Goal: Information Seeking & Learning: Learn about a topic

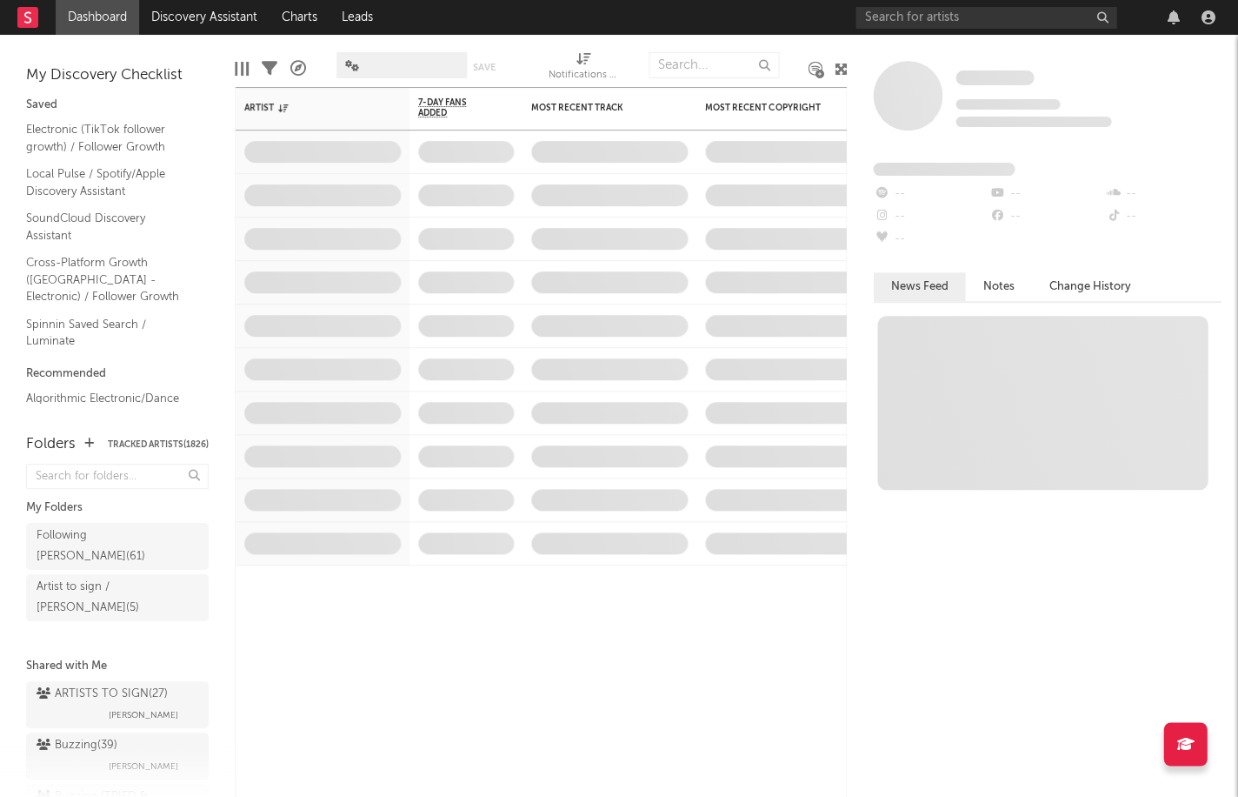
click at [103, 24] on link "Dashboard" at bounding box center [97, 17] width 83 height 35
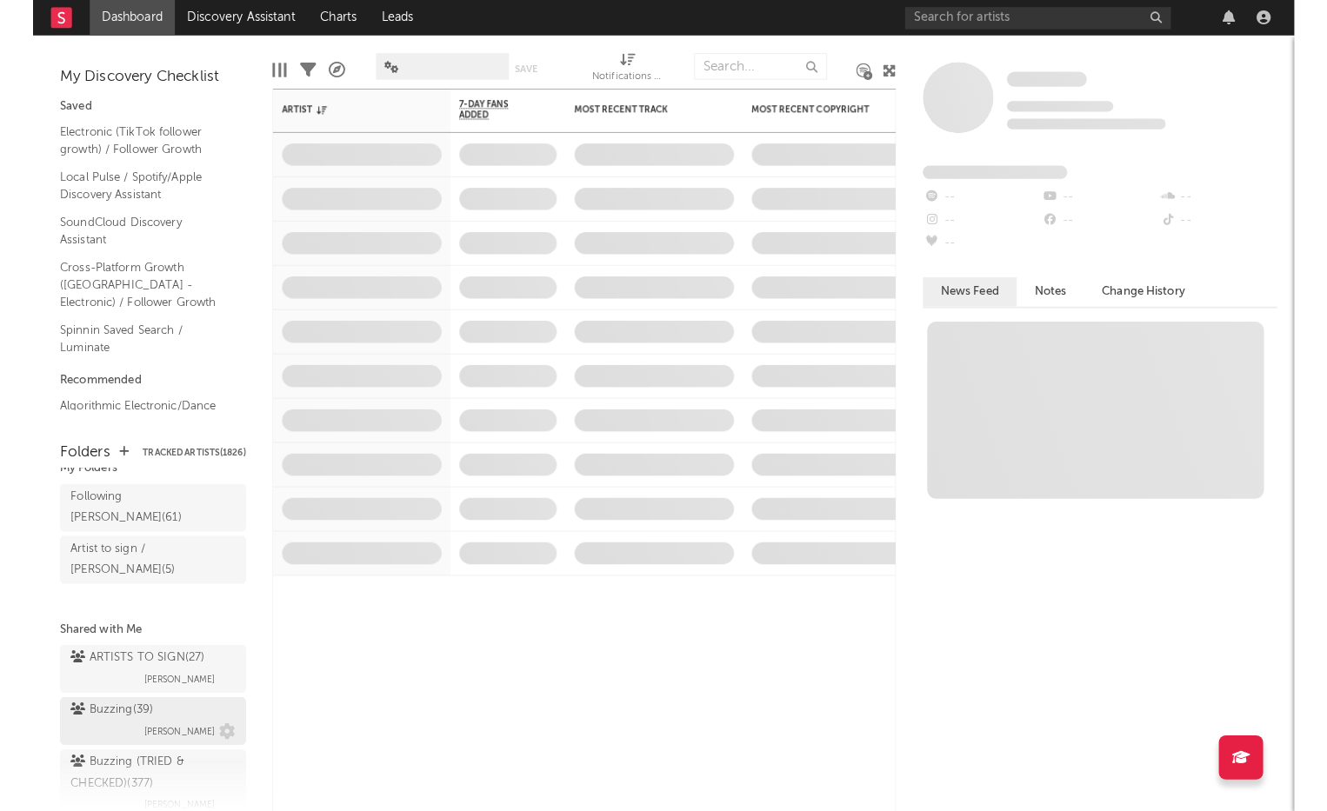
scroll to position [49, 0]
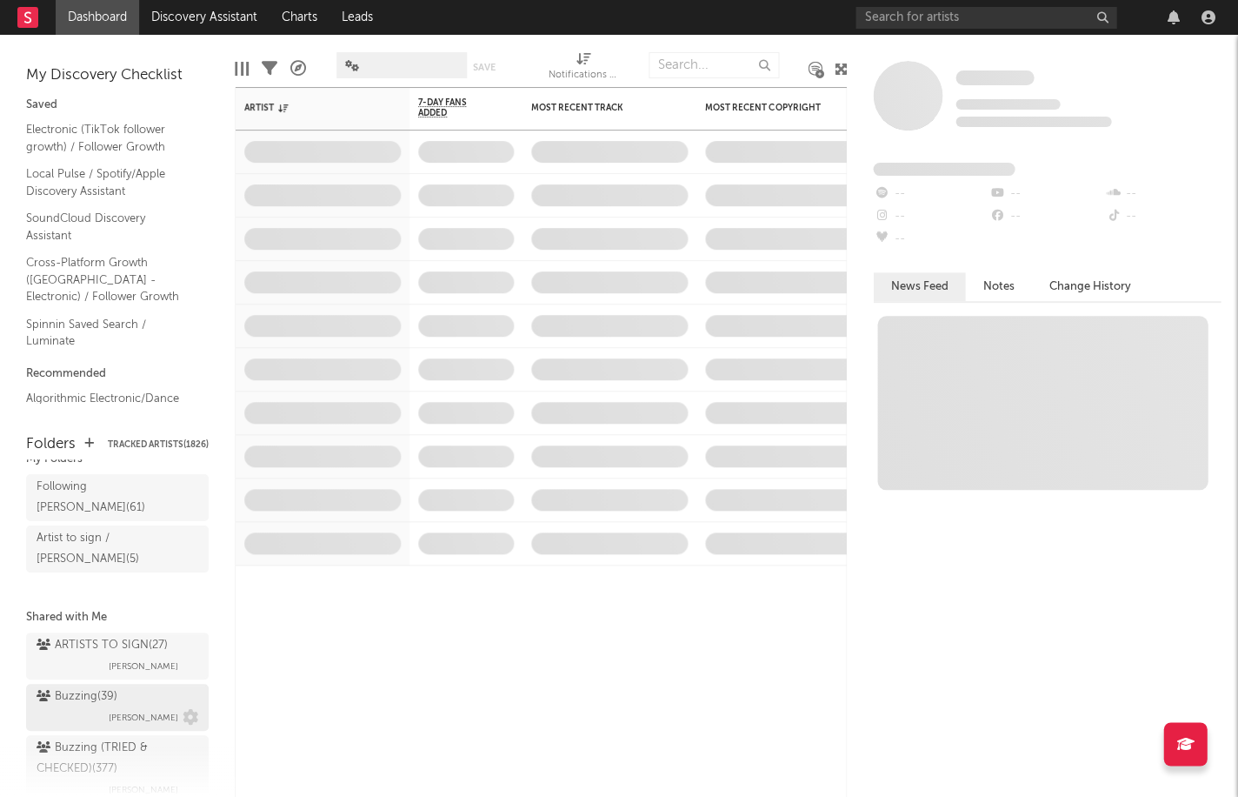
click at [80, 686] on div "Buzzing ( 39 )" at bounding box center [77, 696] width 81 height 21
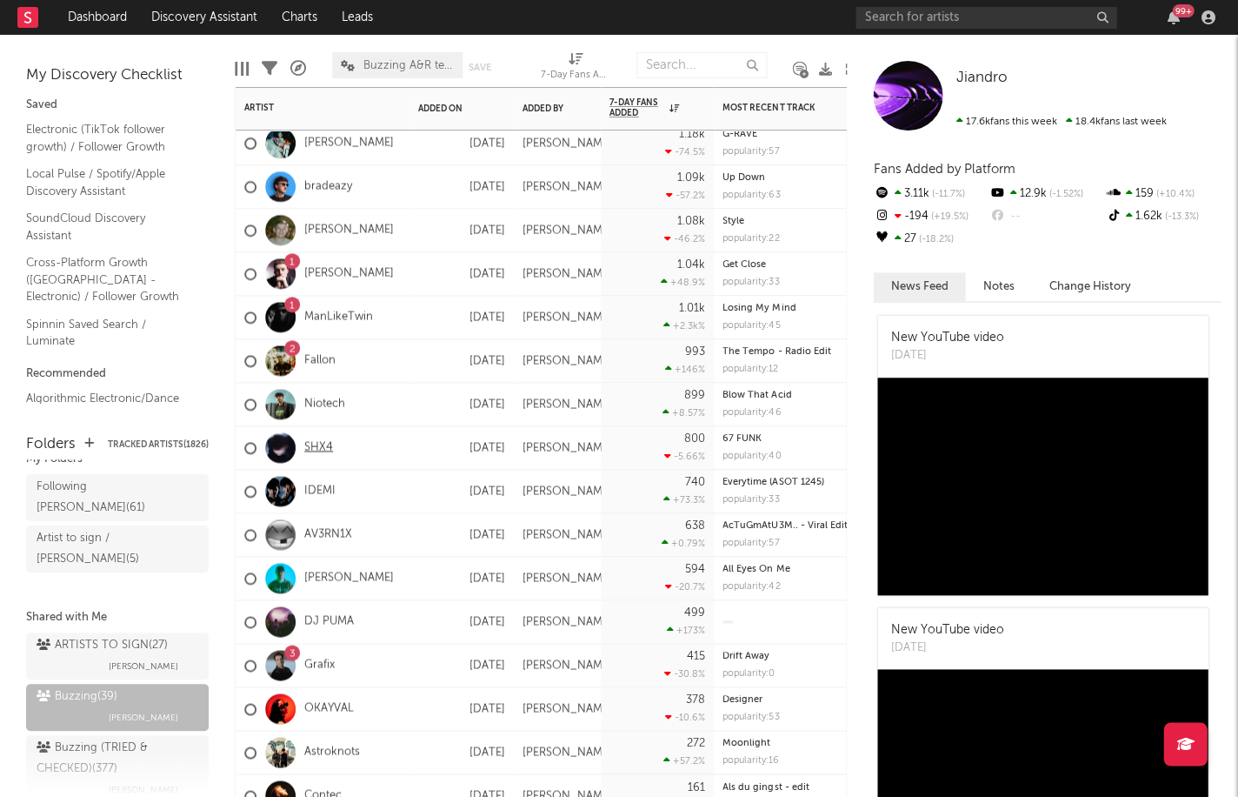
click at [316, 450] on link "SHX4" at bounding box center [318, 447] width 29 height 15
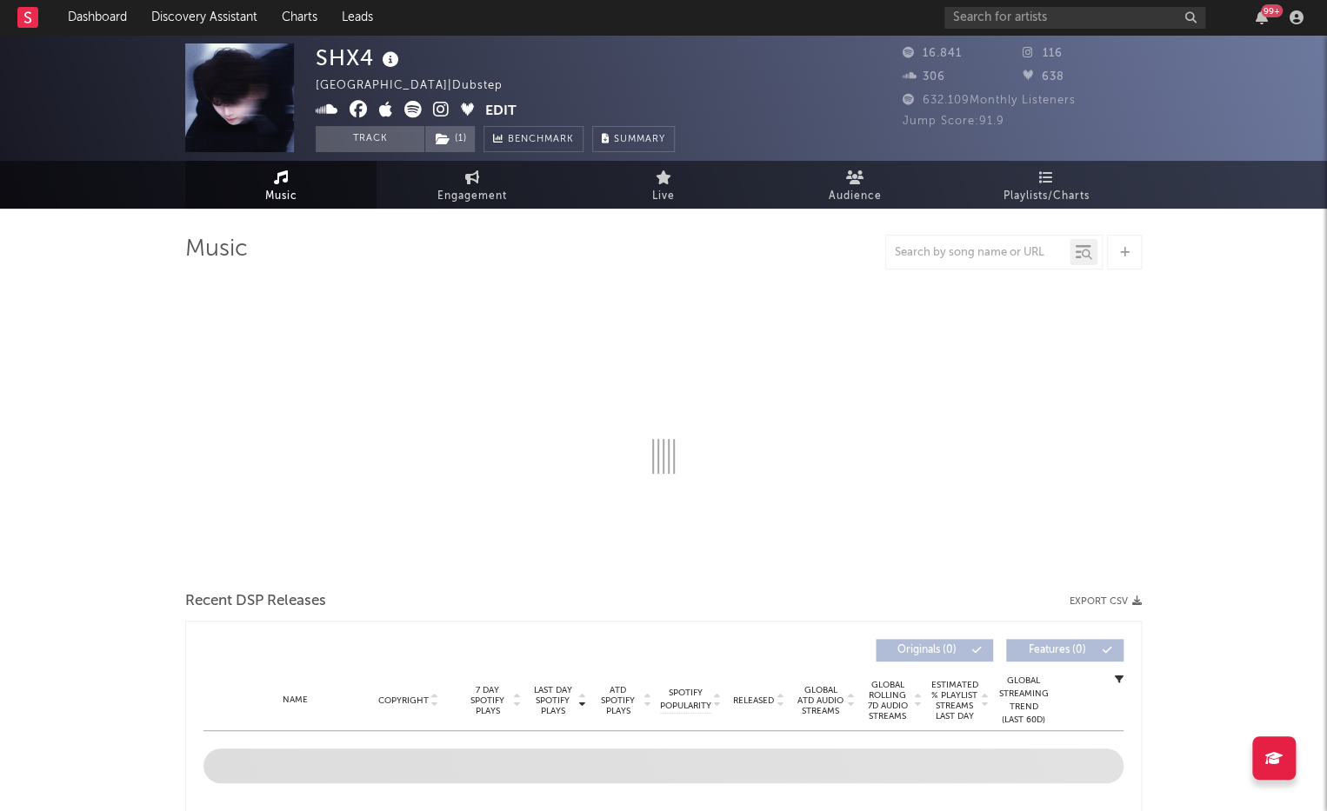
select select "6m"
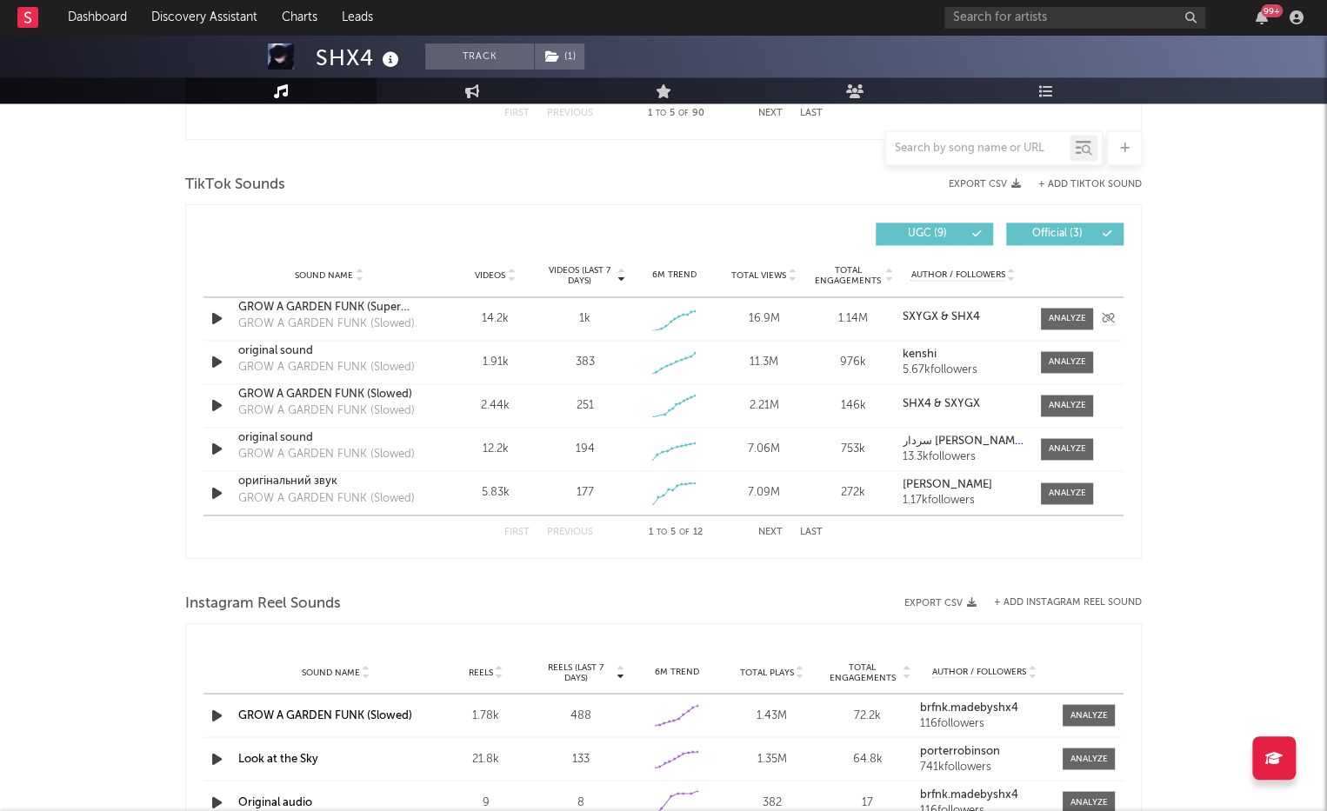
scroll to position [1155, 0]
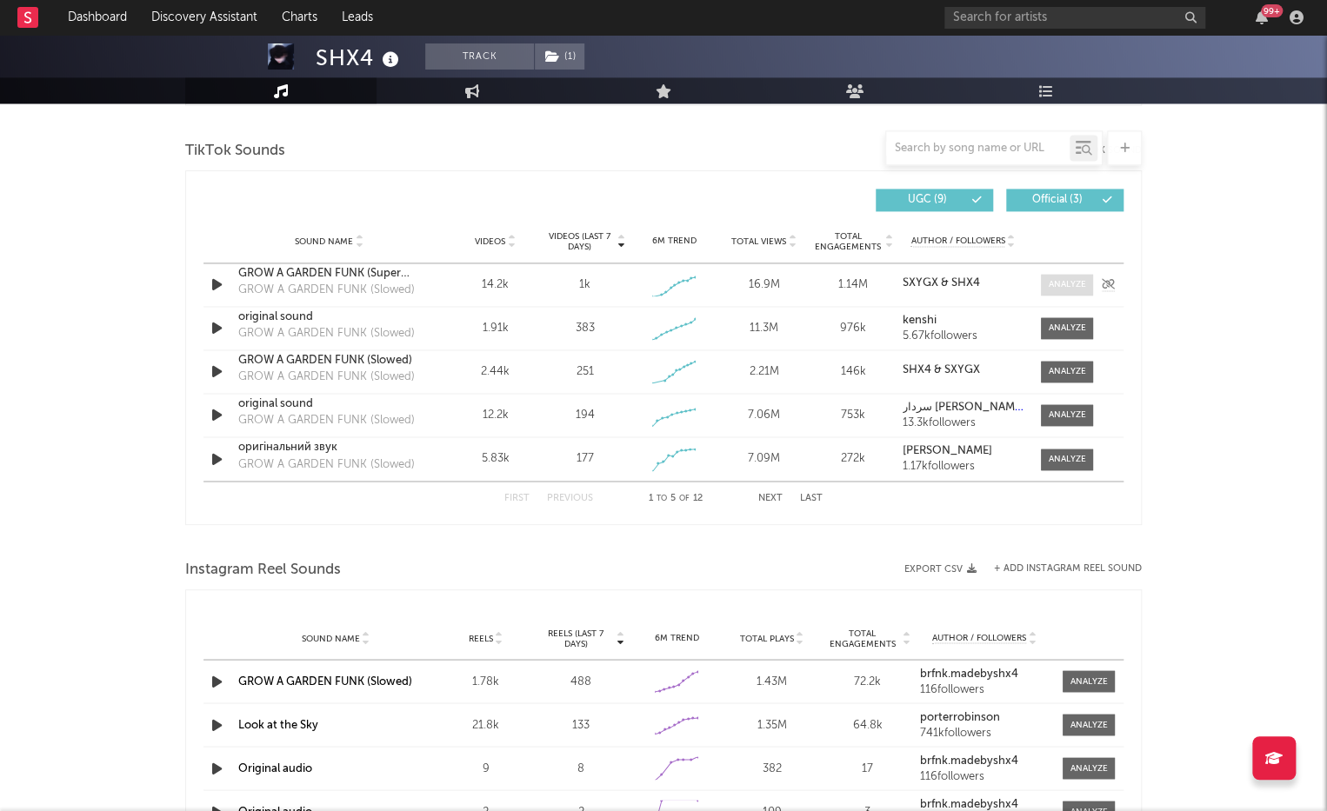
click at [1067, 285] on div at bounding box center [1067, 284] width 37 height 13
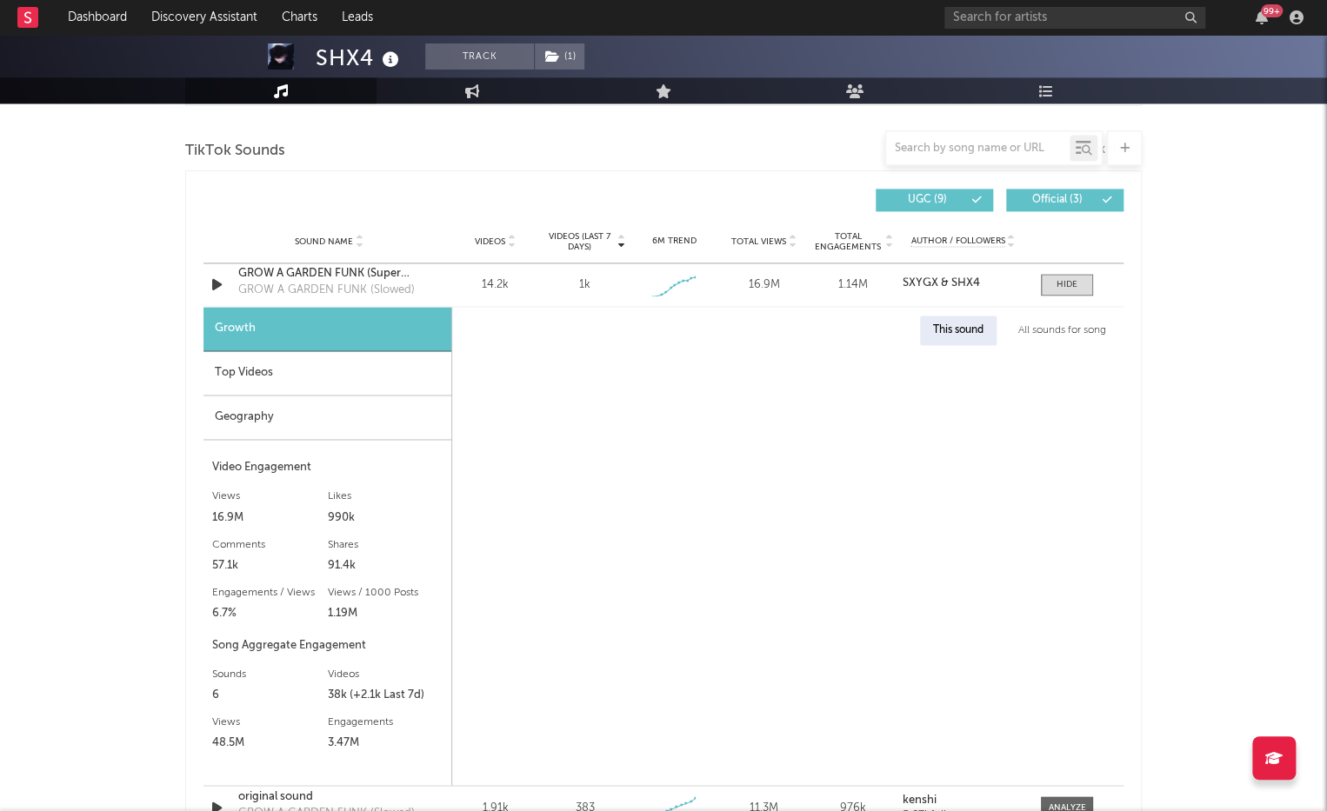
select select "1w"
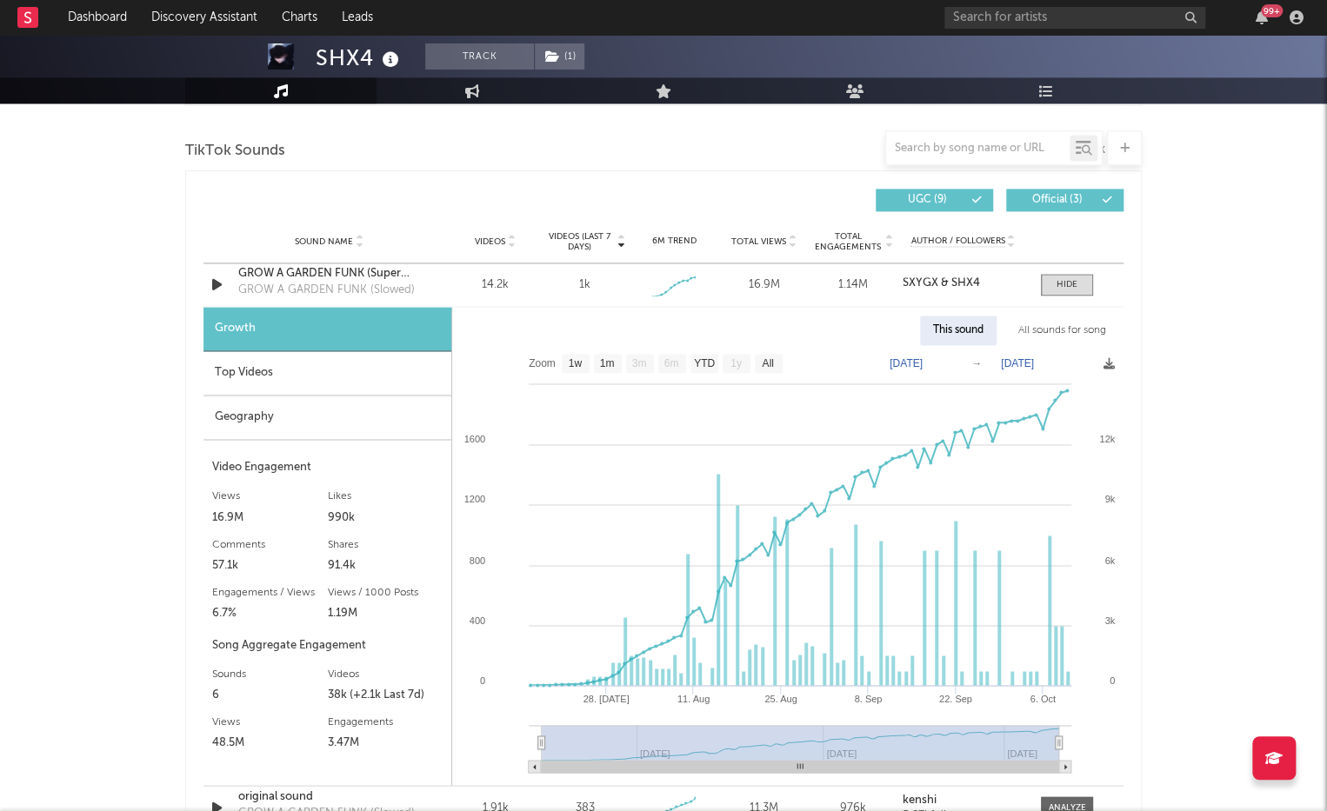
click at [271, 410] on div "Geography" at bounding box center [328, 418] width 248 height 44
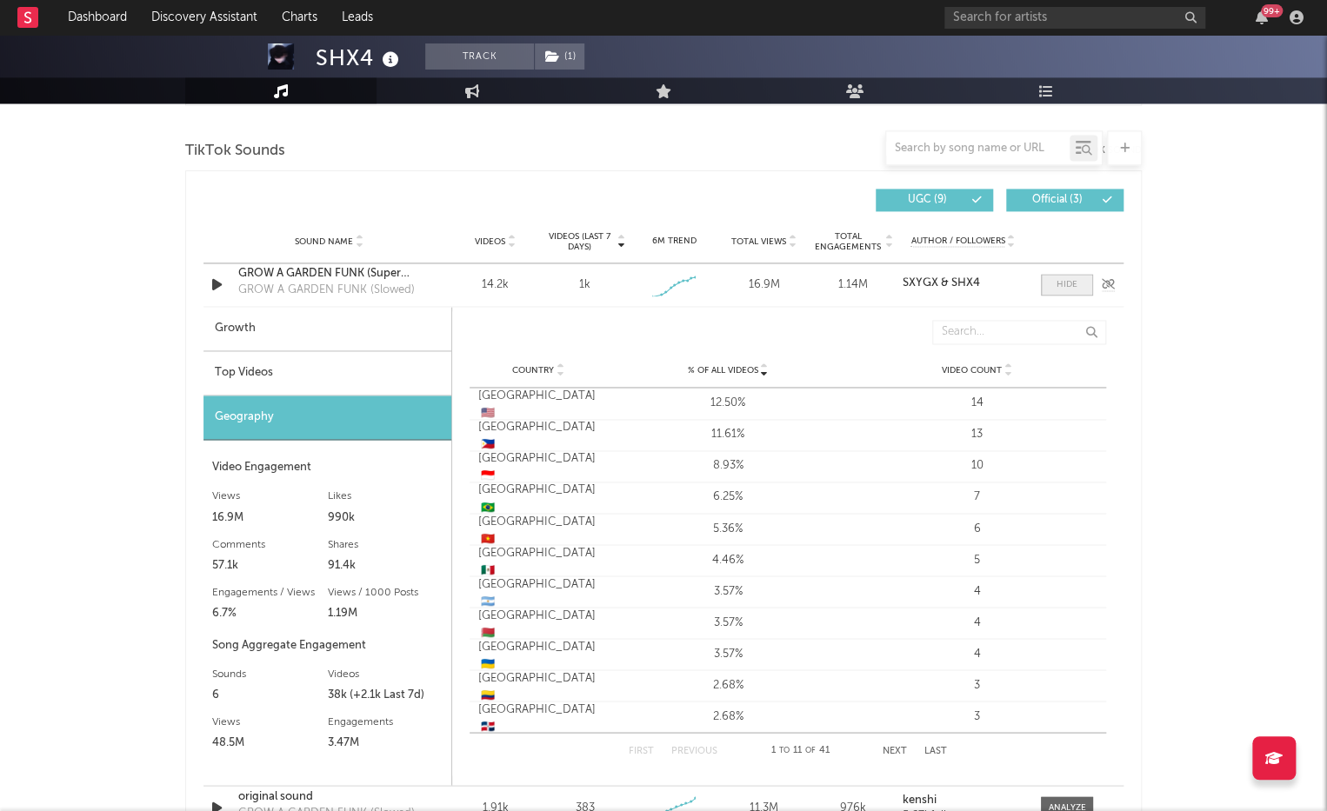
click at [1057, 286] on div at bounding box center [1067, 284] width 21 height 13
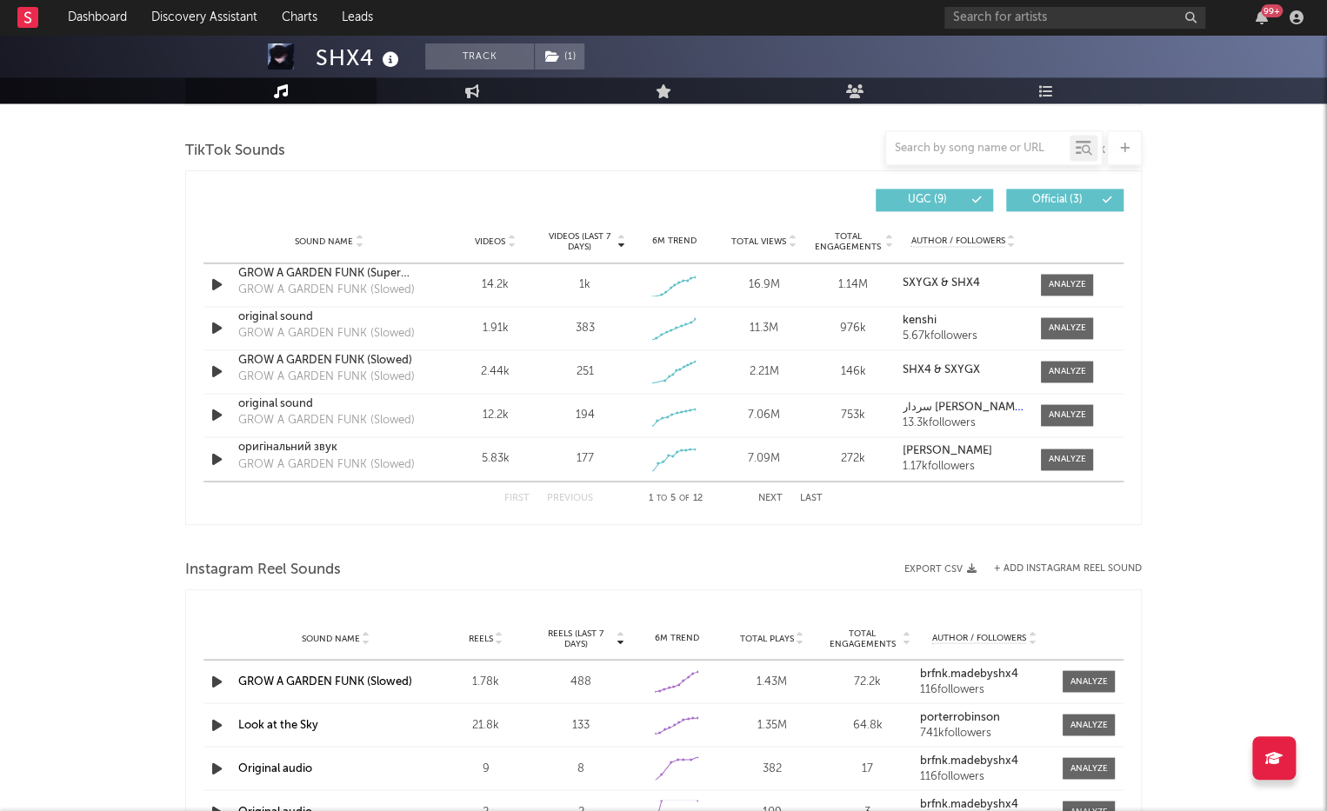
click at [776, 238] on span "Total Views" at bounding box center [758, 242] width 55 height 10
click at [1071, 278] on div at bounding box center [1067, 284] width 37 height 13
select select "1w"
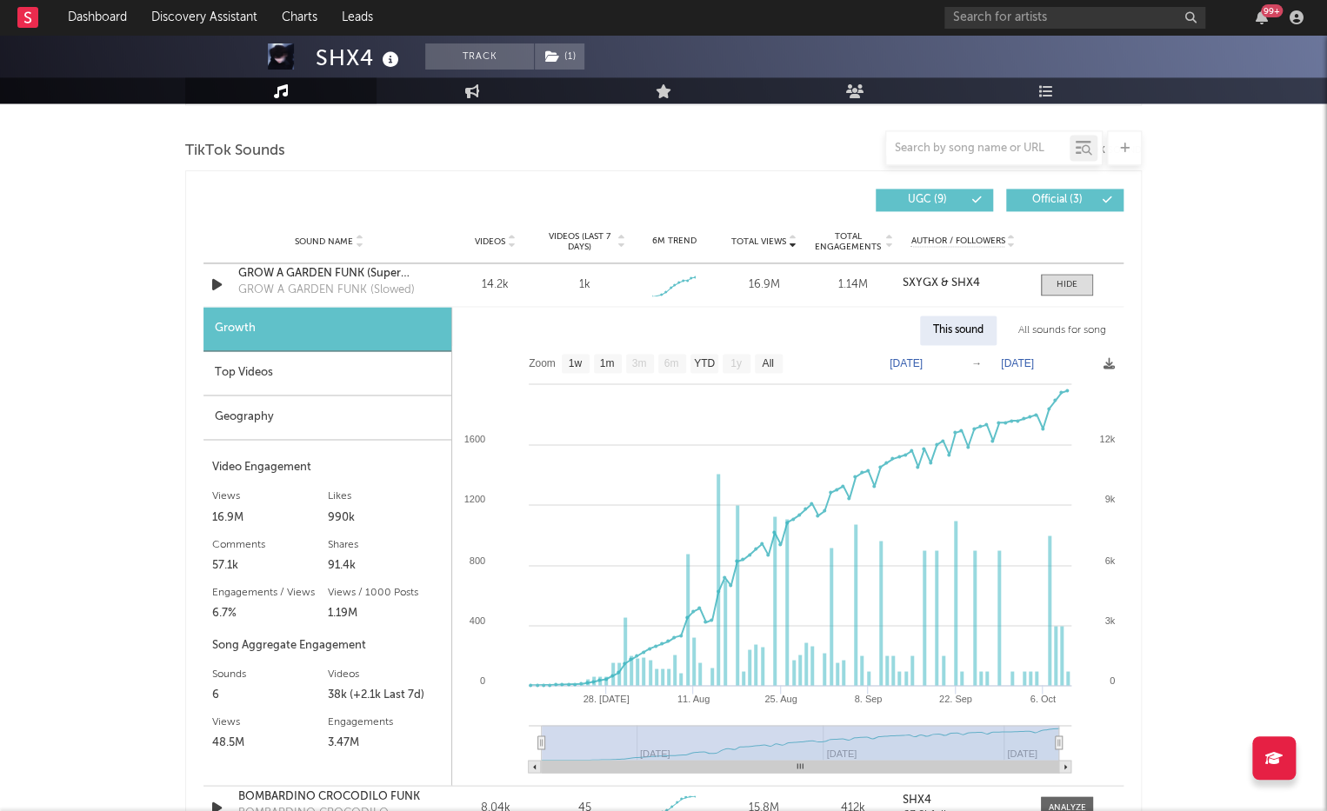
click at [333, 354] on div "Top Videos" at bounding box center [328, 373] width 248 height 44
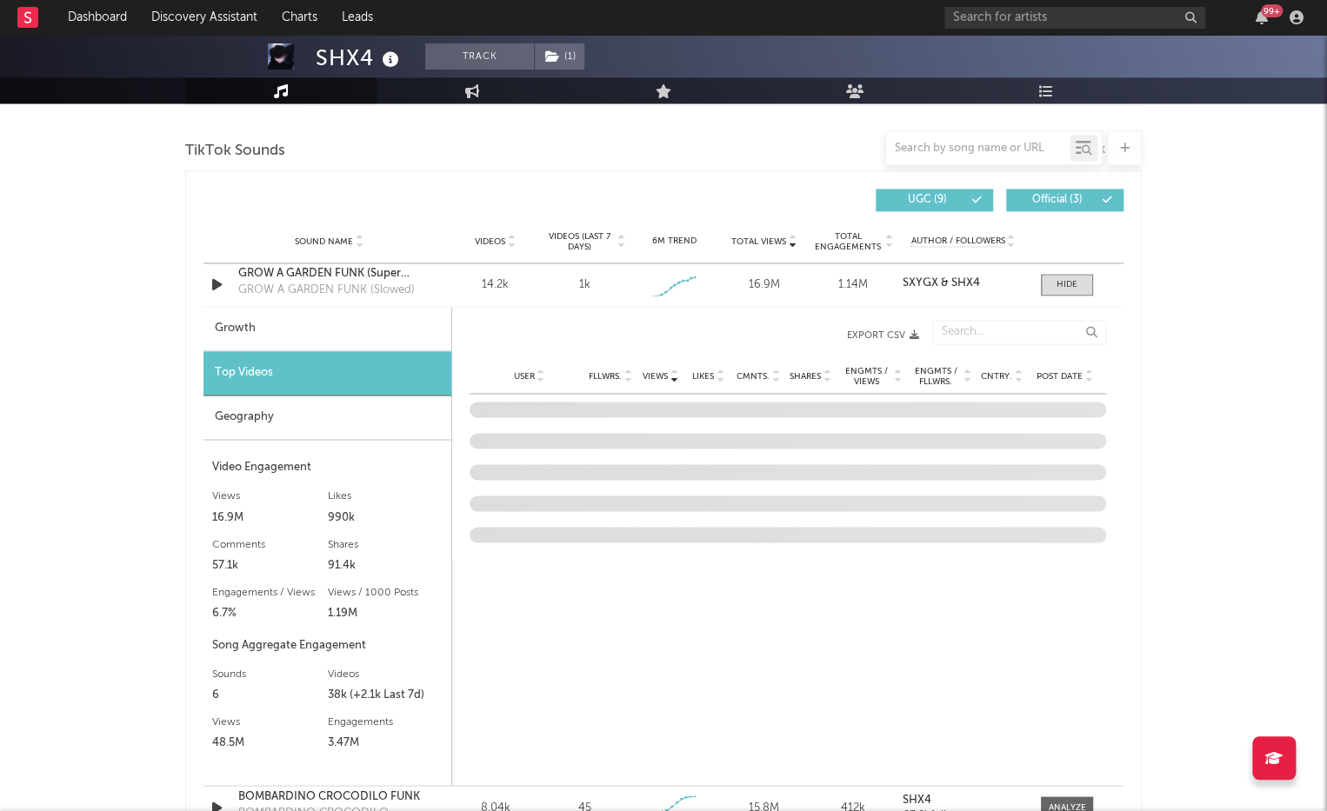
click at [1051, 371] on span "Post Date" at bounding box center [1060, 376] width 46 height 10
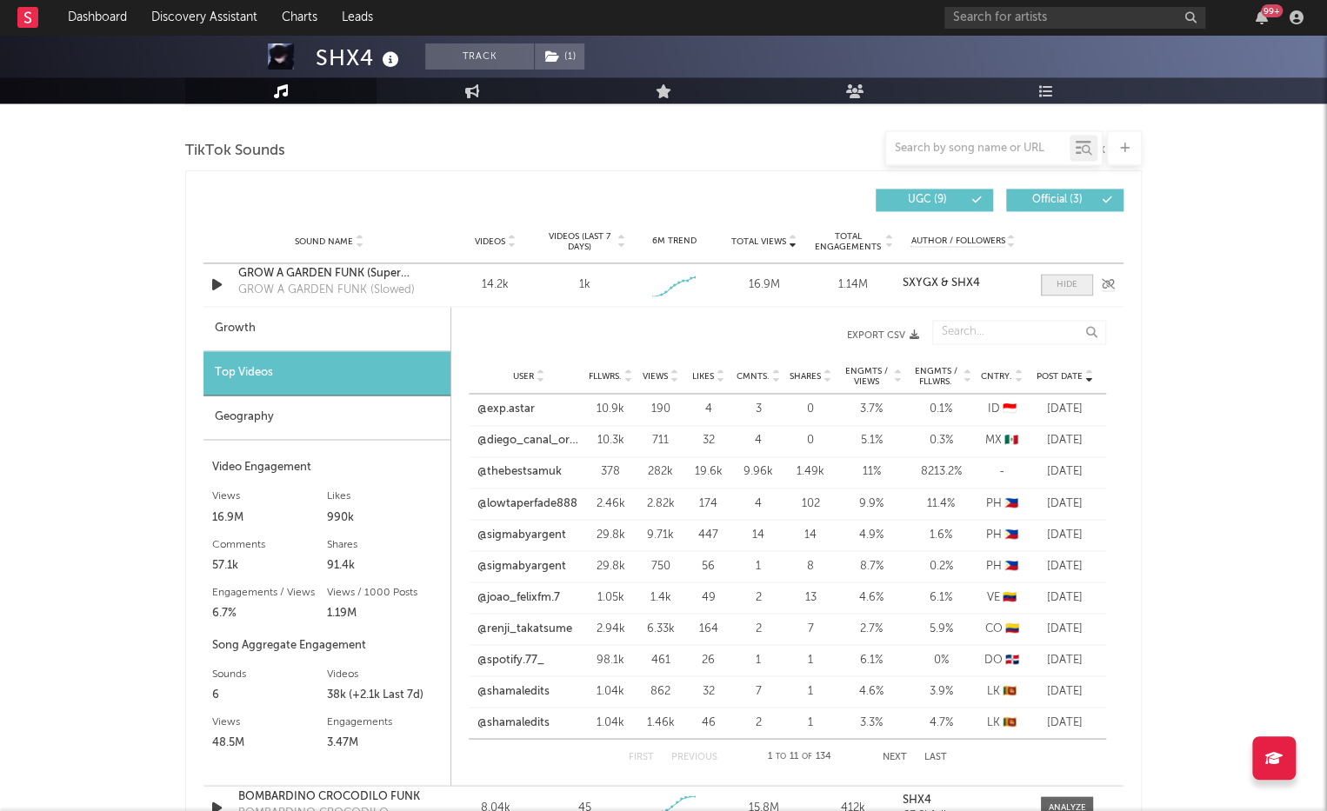
click at [1060, 274] on span at bounding box center [1067, 285] width 52 height 22
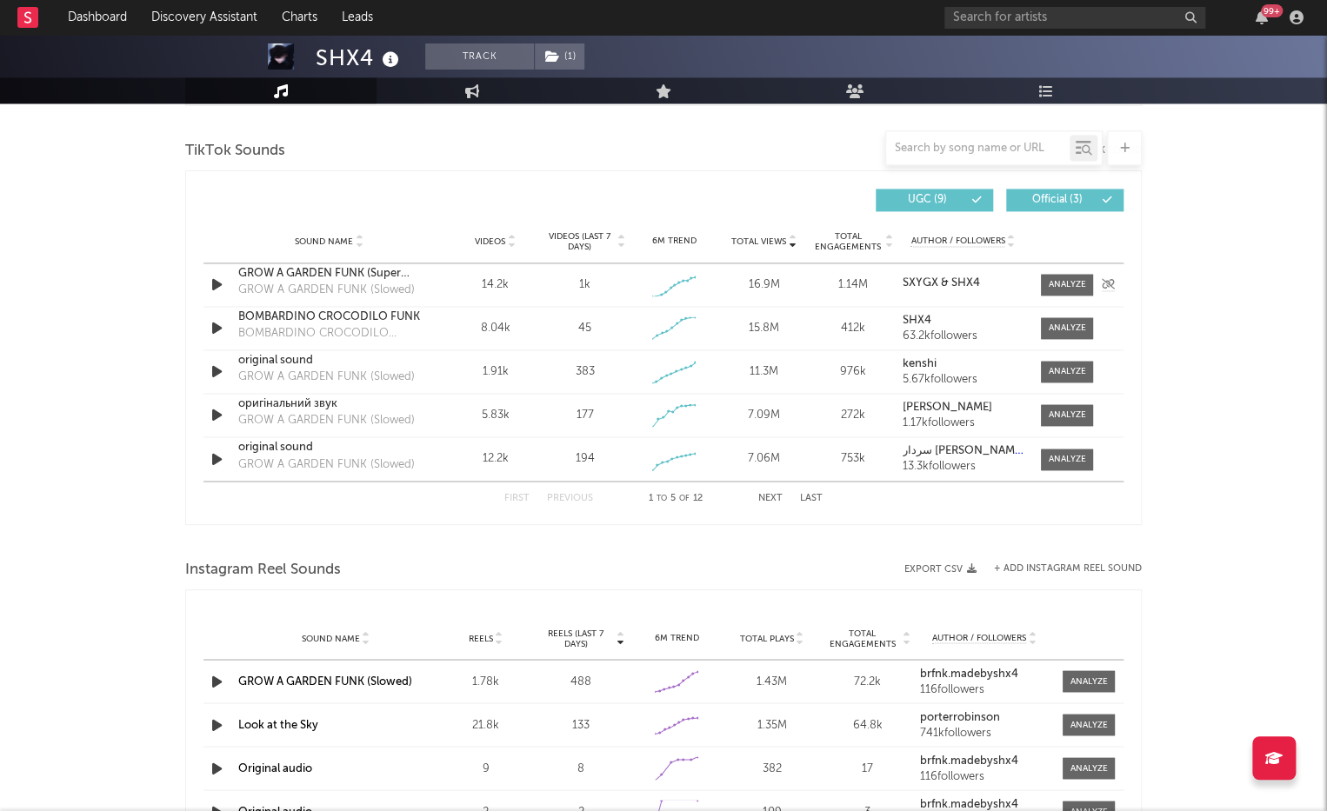
click at [216, 285] on icon "button" at bounding box center [217, 285] width 18 height 22
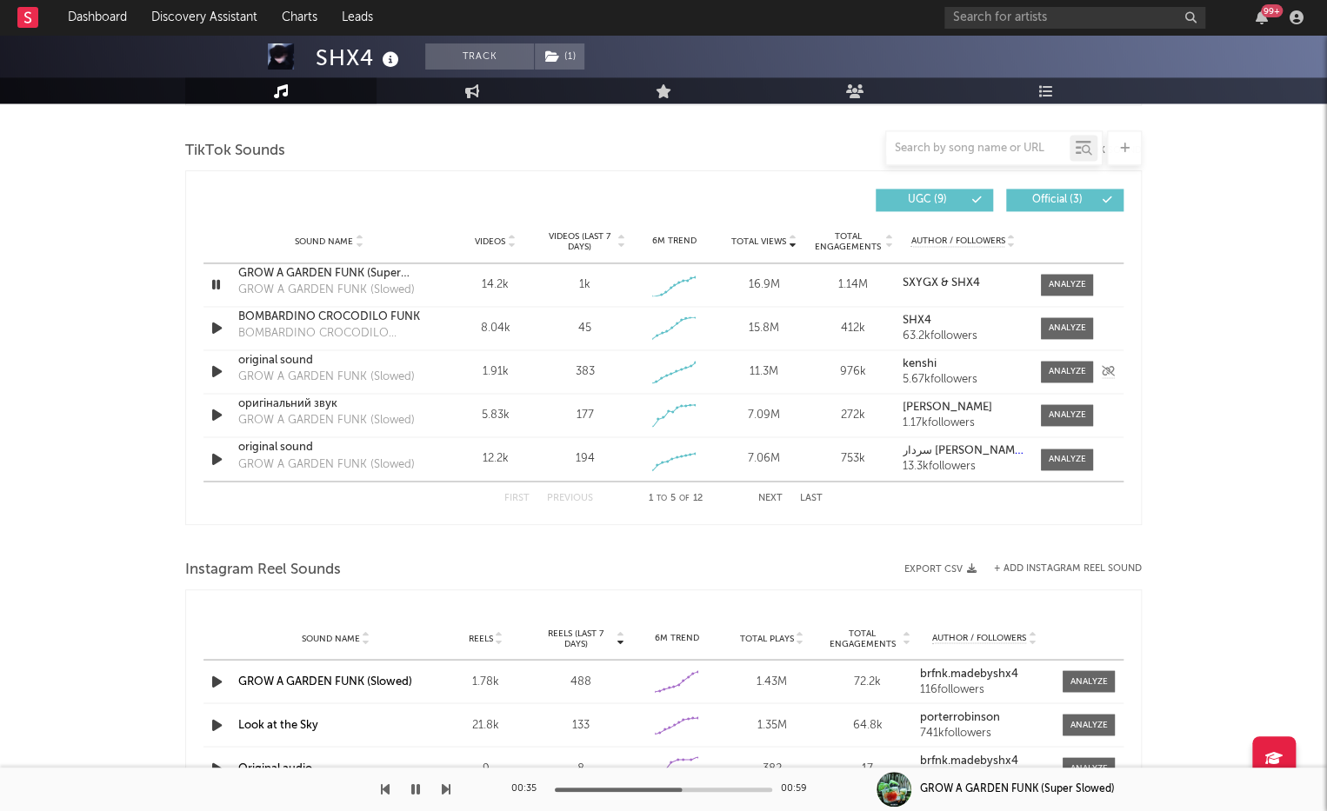
click at [215, 371] on icon "button" at bounding box center [217, 372] width 18 height 22
click at [302, 364] on div "original sound" at bounding box center [329, 360] width 182 height 17
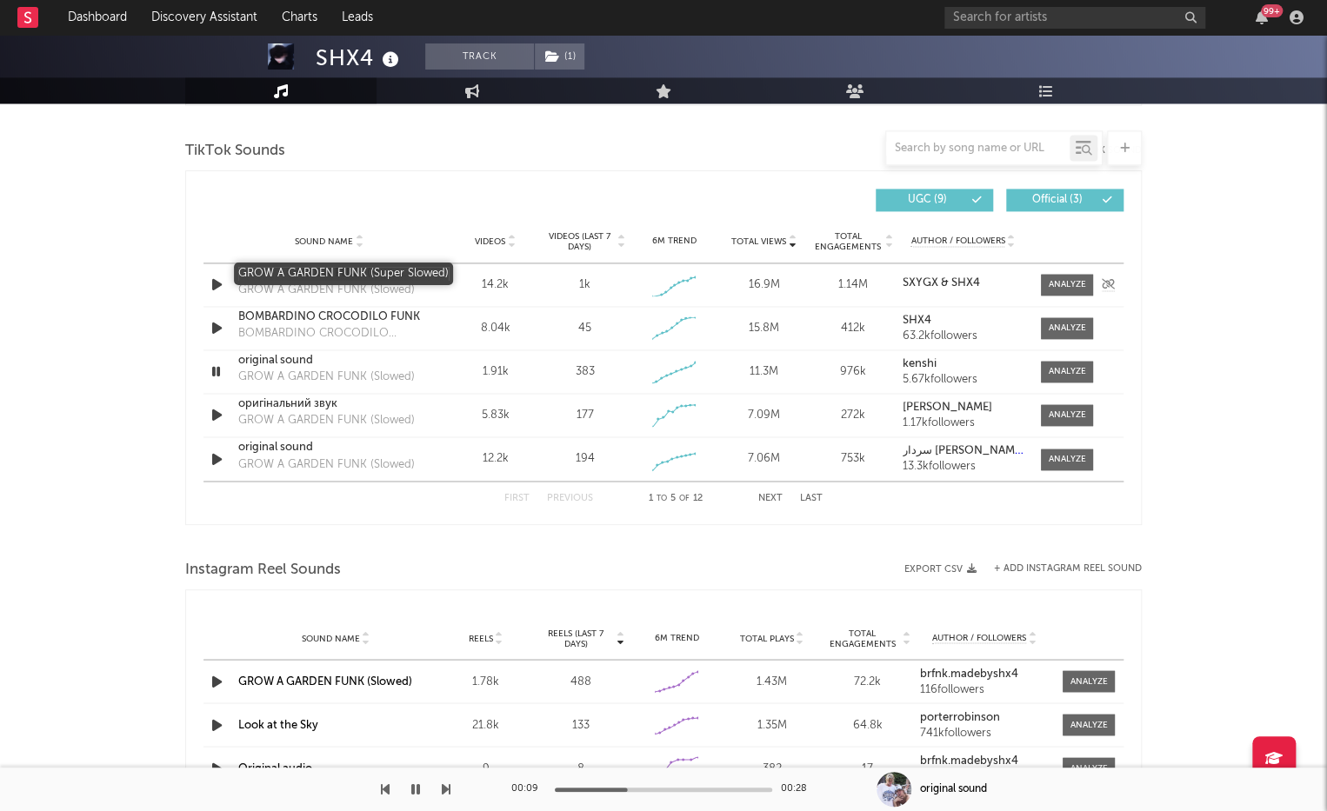
click at [375, 273] on div "GROW A GARDEN FUNK (Super Slowed)" at bounding box center [329, 273] width 182 height 17
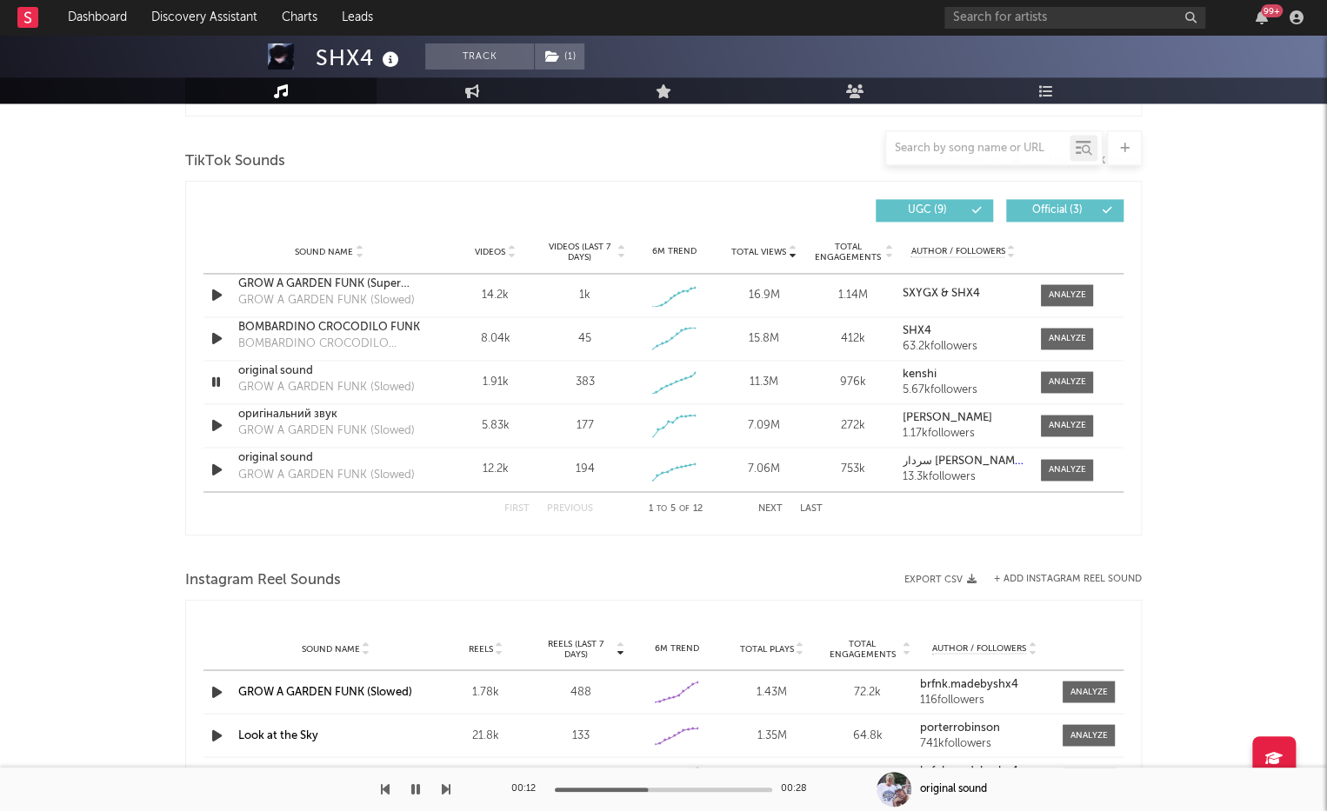
click at [415, 771] on icon "button" at bounding box center [415, 790] width 9 height 14
